Goal: Task Accomplishment & Management: Manage account settings

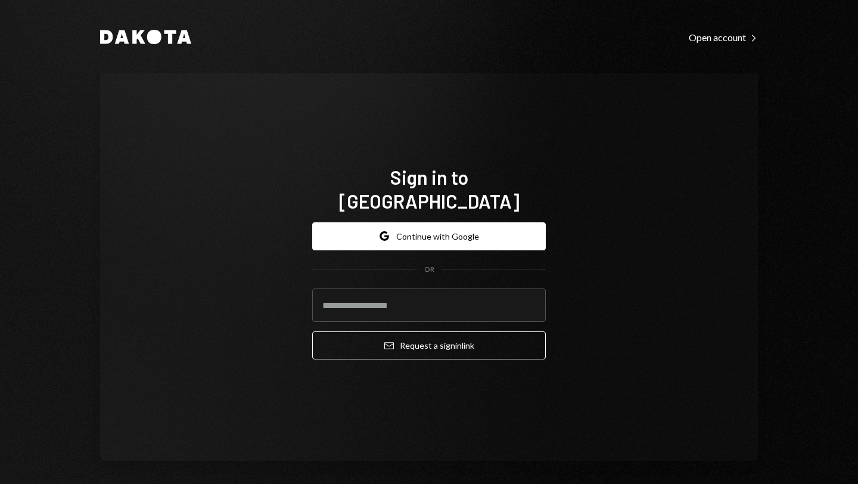
click at [244, 287] on div "Sign in to [GEOGRAPHIC_DATA] Google Continue with Google OR Email Request a sig…" at bounding box center [429, 266] width 658 height 387
